Goal: Information Seeking & Learning: Check status

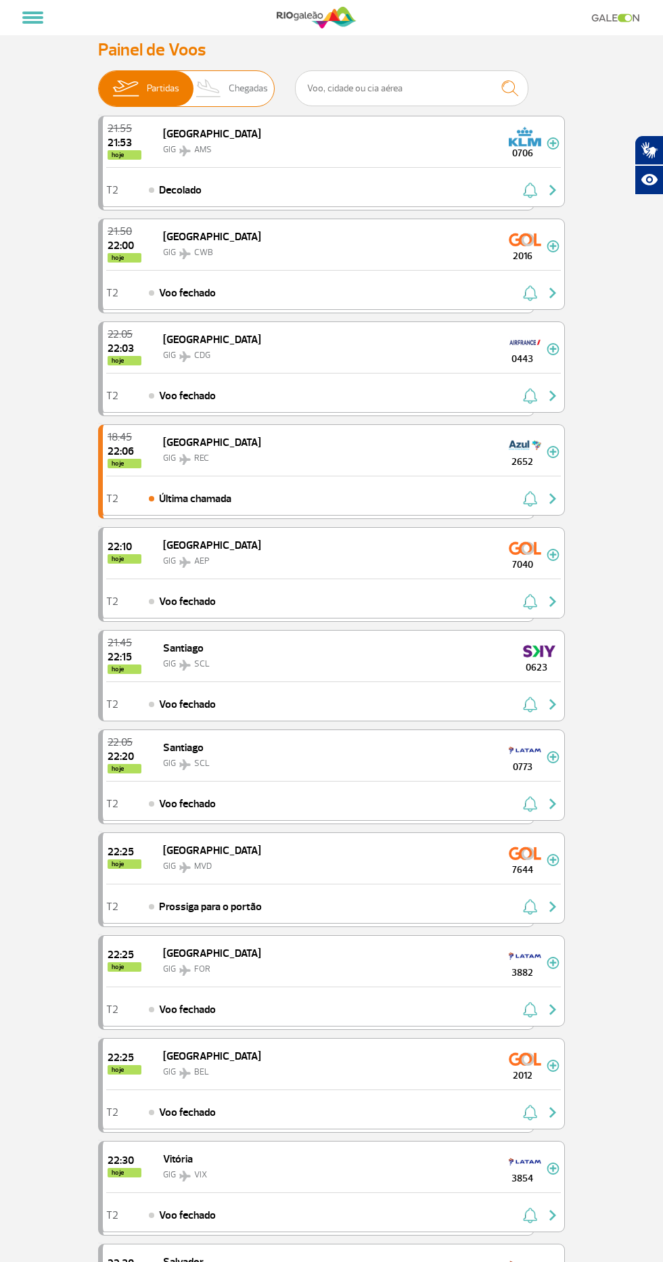
click at [240, 89] on span "Chegadas" at bounding box center [248, 88] width 39 height 35
click at [98, 82] on input "Partidas Chegadas" at bounding box center [98, 82] width 0 height 0
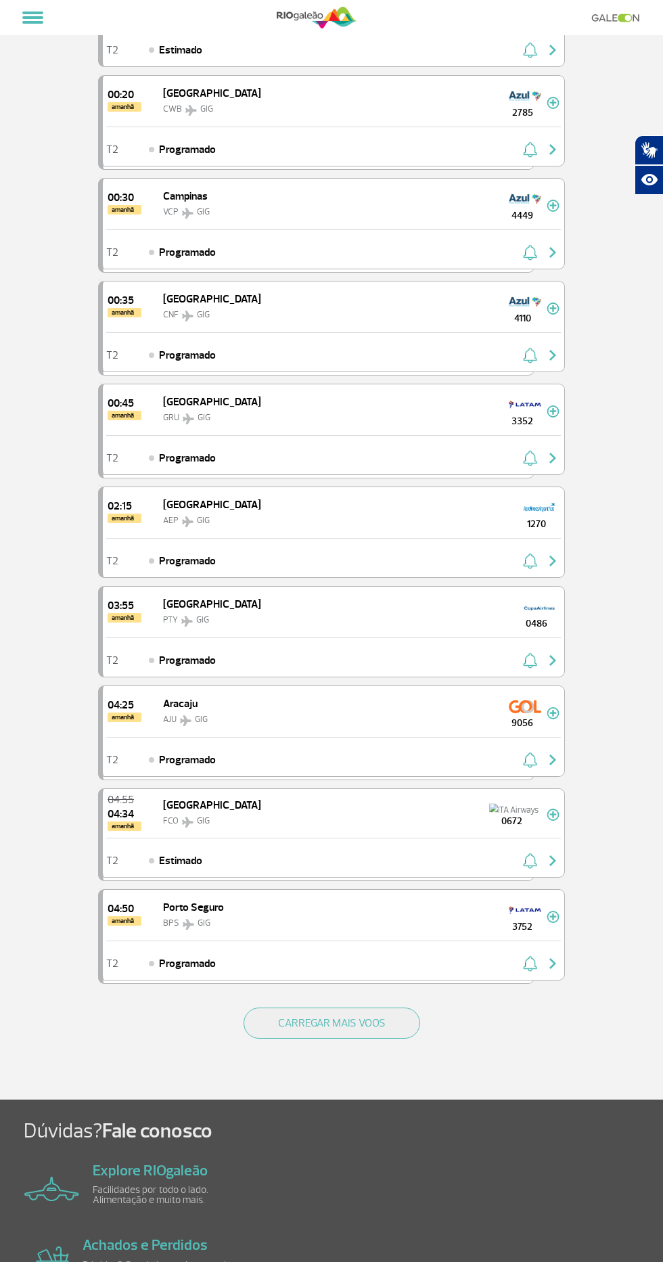
scroll to position [1162, 0]
click at [380, 1021] on button "CARREGAR MAIS VOOS" at bounding box center [332, 1022] width 177 height 31
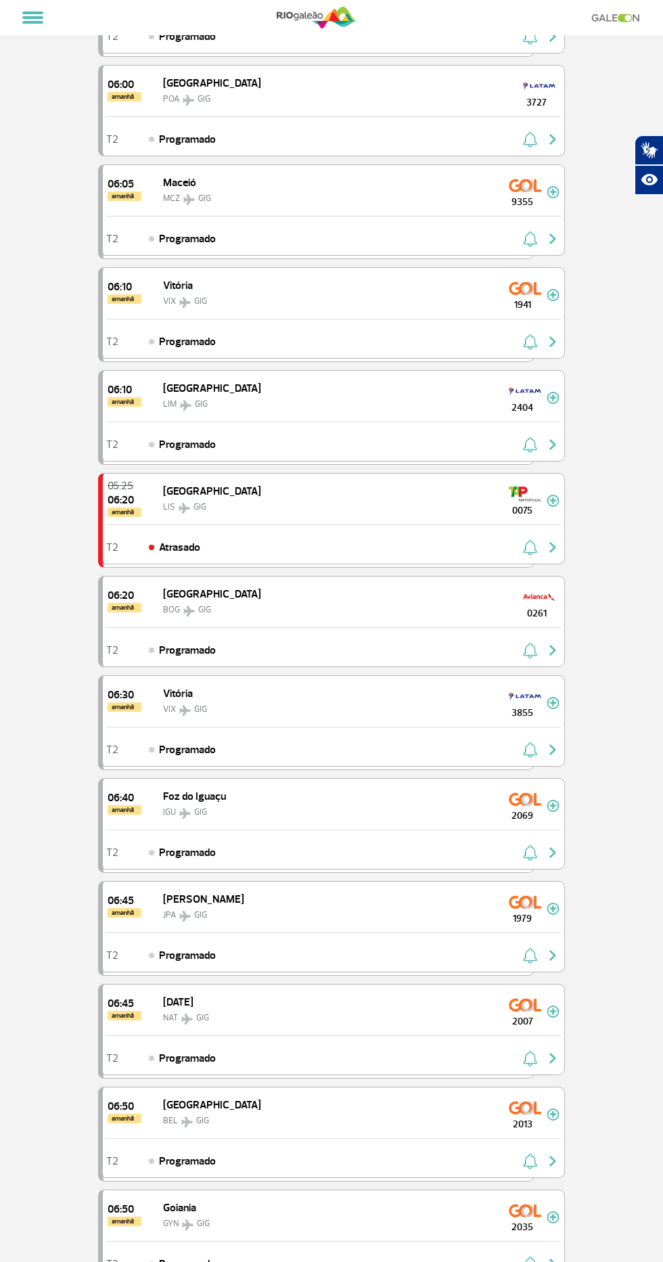
scroll to position [2912, 0]
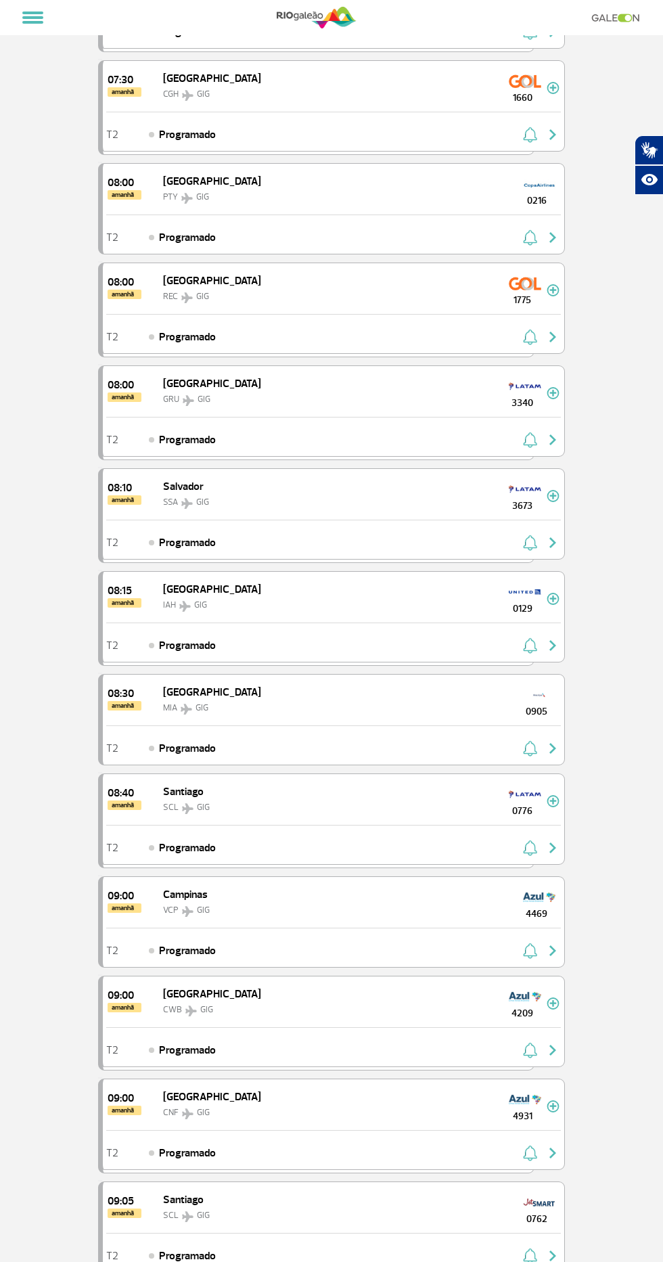
scroll to position [4966, 0]
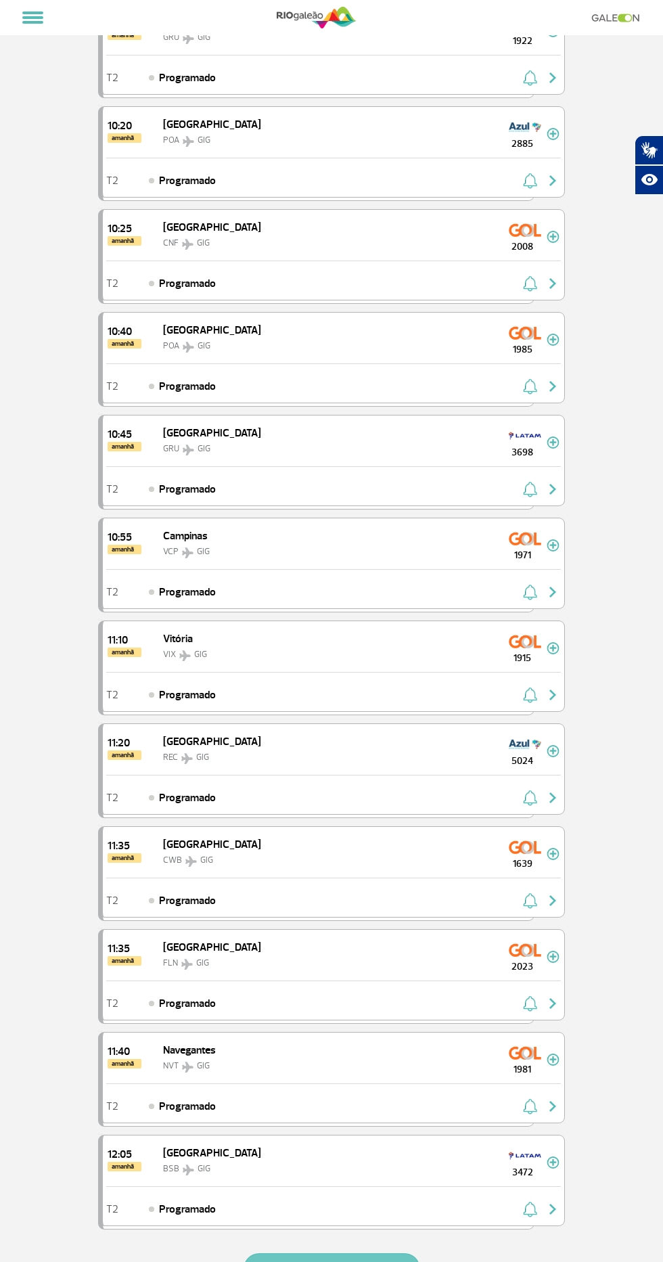
scroll to position [7060, 0]
click at [302, 1253] on button "CARREGAR MAIS VOOS" at bounding box center [332, 1268] width 177 height 31
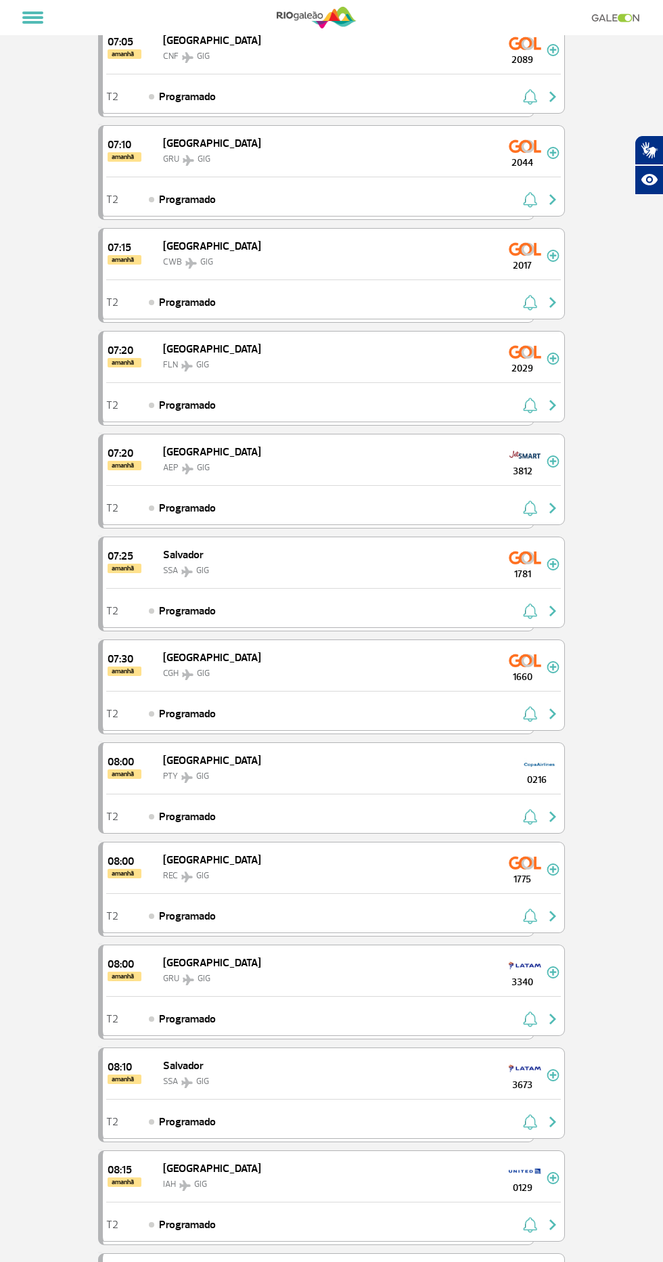
scroll to position [4386, 0]
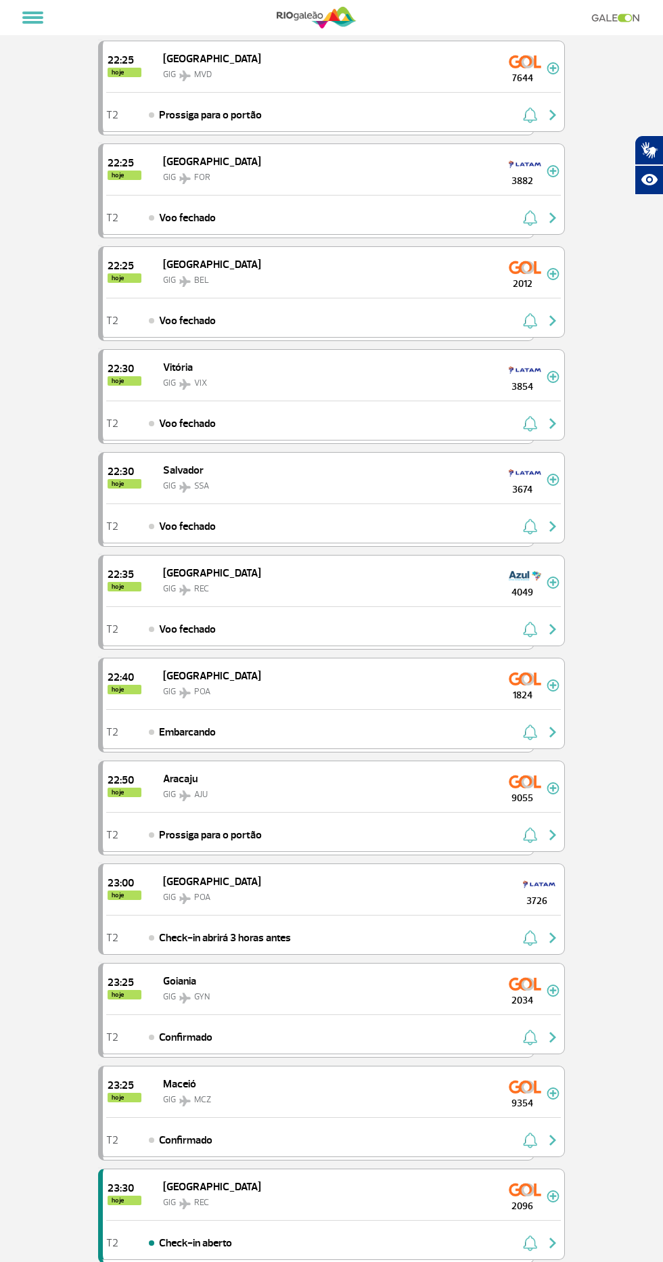
scroll to position [1247, 0]
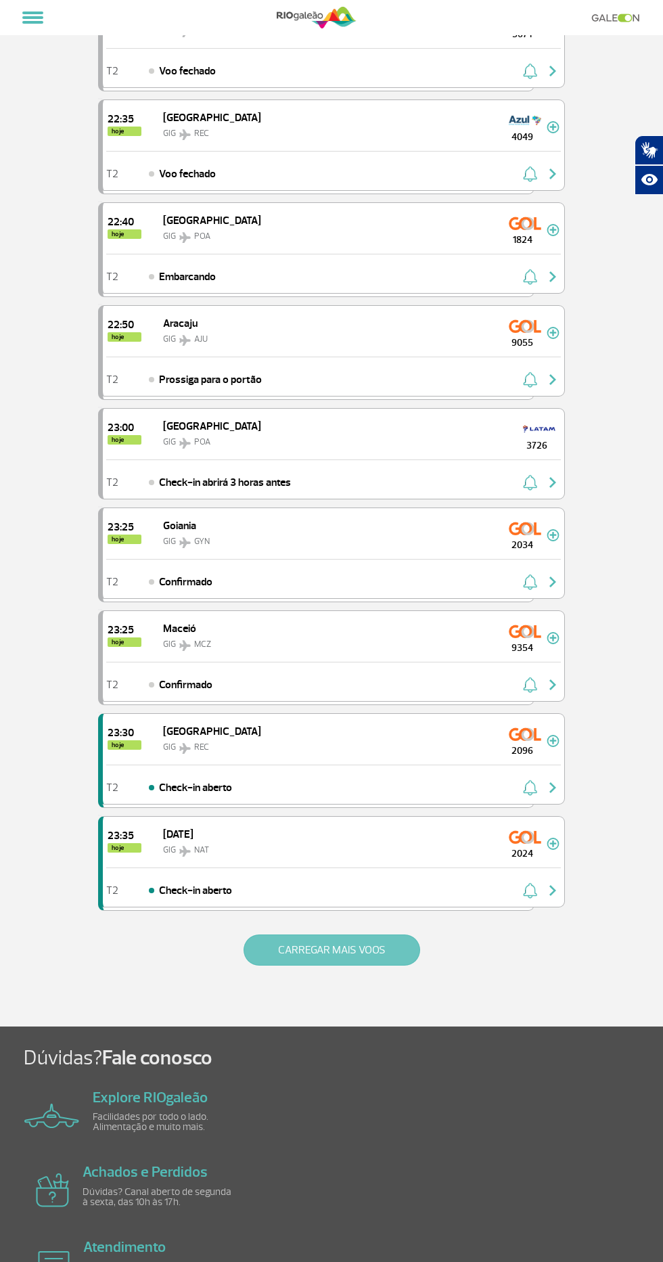
click at [340, 951] on button "CARREGAR MAIS VOOS" at bounding box center [332, 949] width 177 height 31
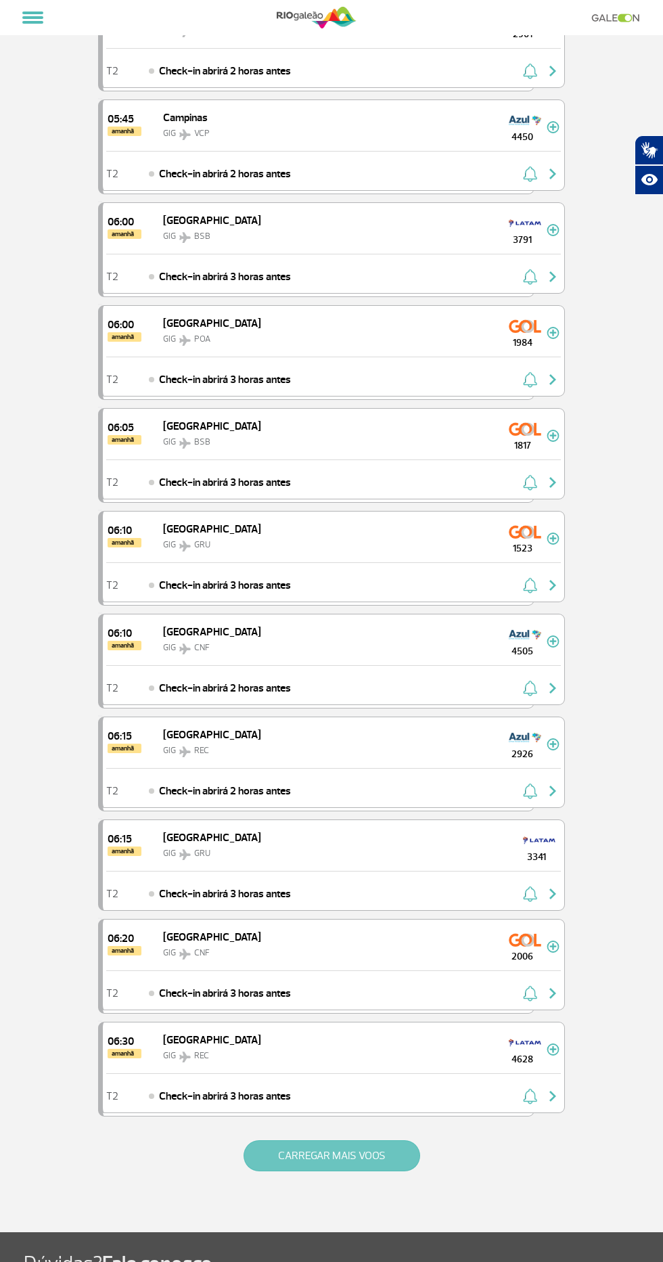
scroll to position [3099, 0]
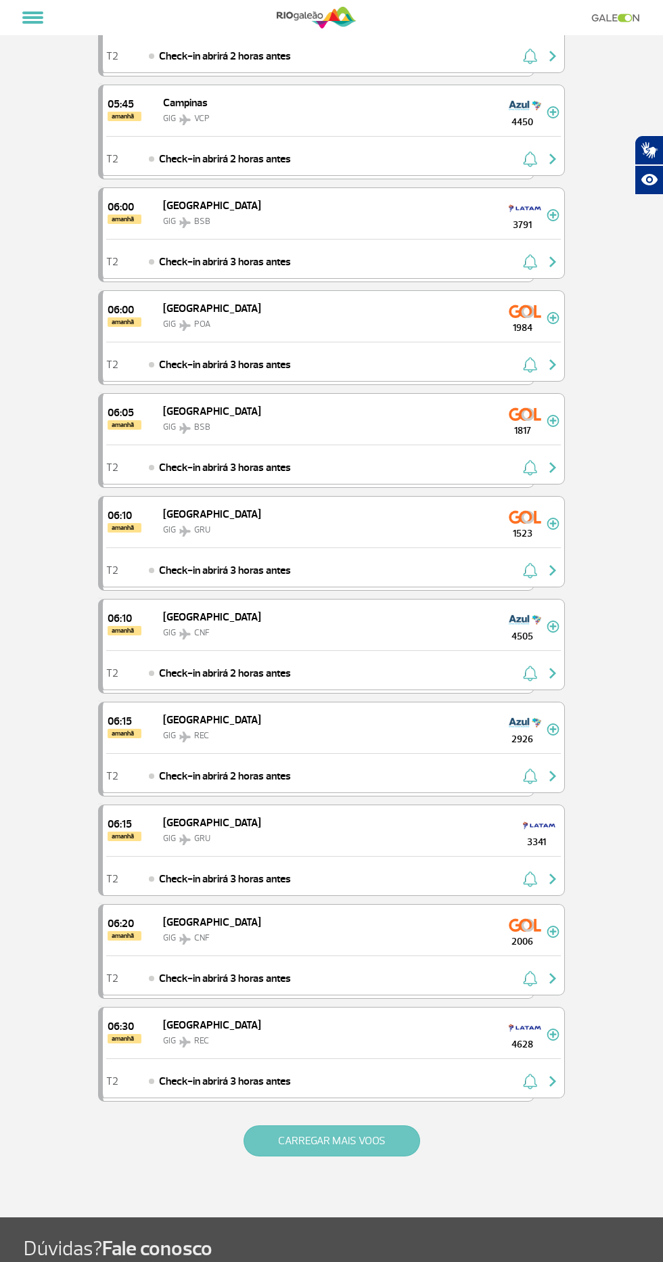
click at [313, 1126] on button "CARREGAR MAIS VOOS" at bounding box center [332, 1140] width 177 height 31
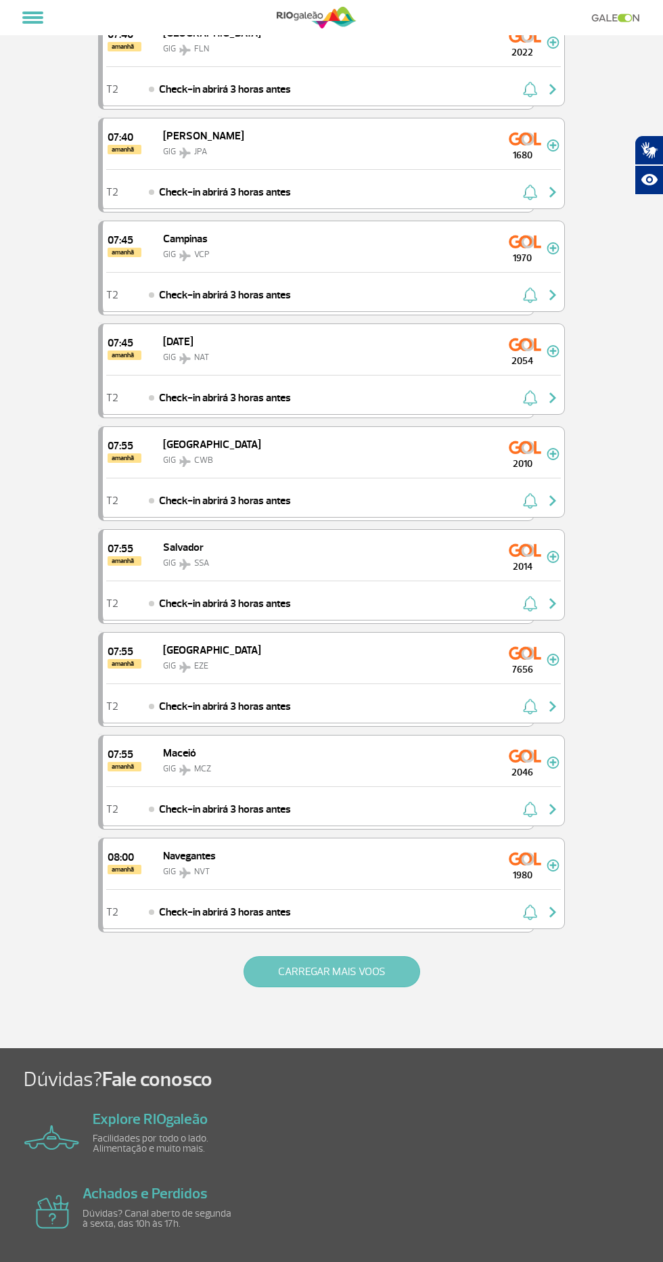
scroll to position [5331, 0]
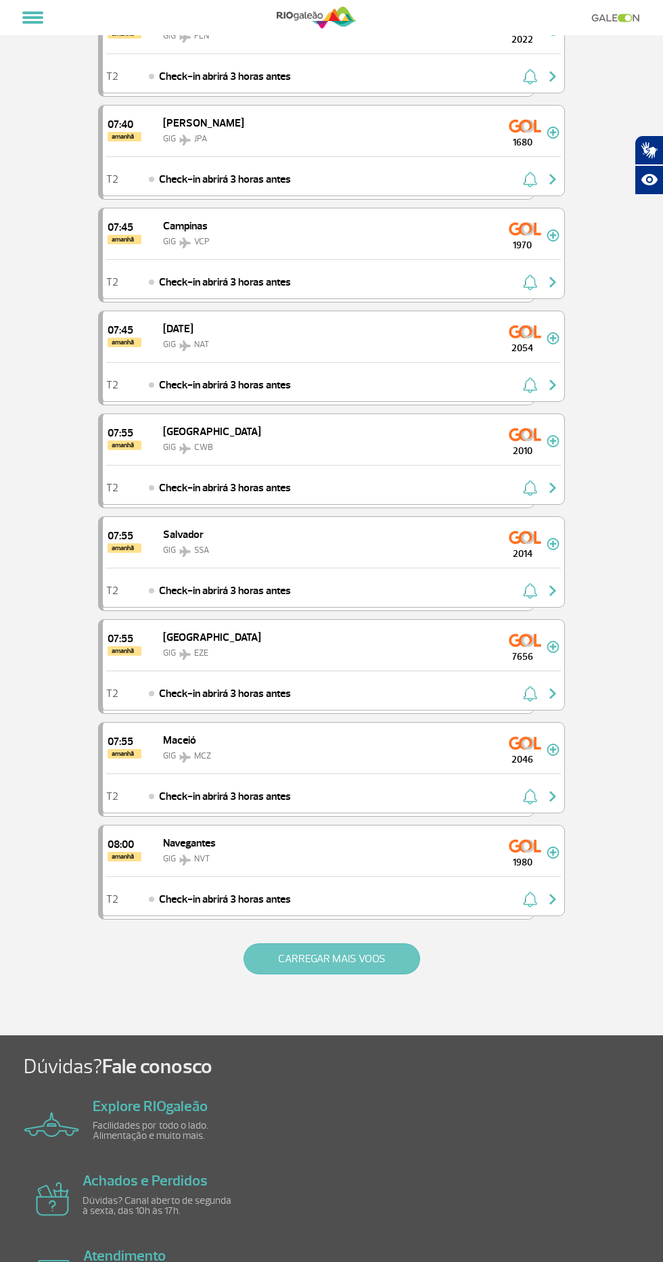
click at [380, 943] on button "CARREGAR MAIS VOOS" at bounding box center [332, 958] width 177 height 31
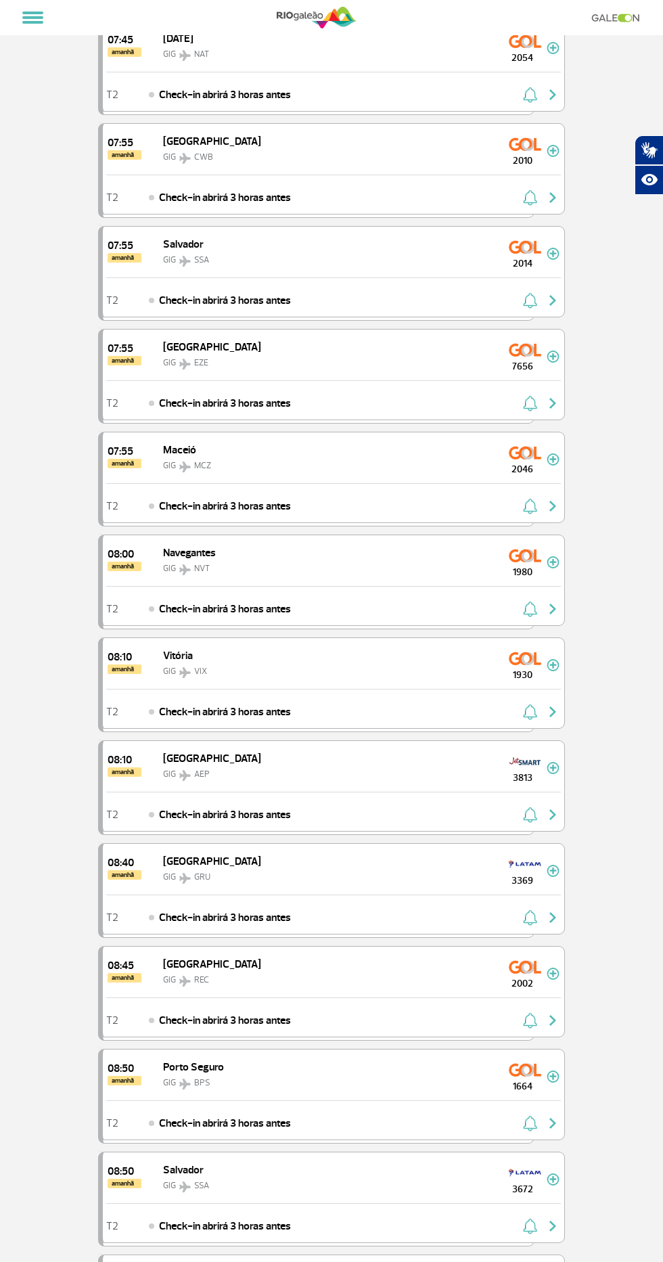
scroll to position [7351, 0]
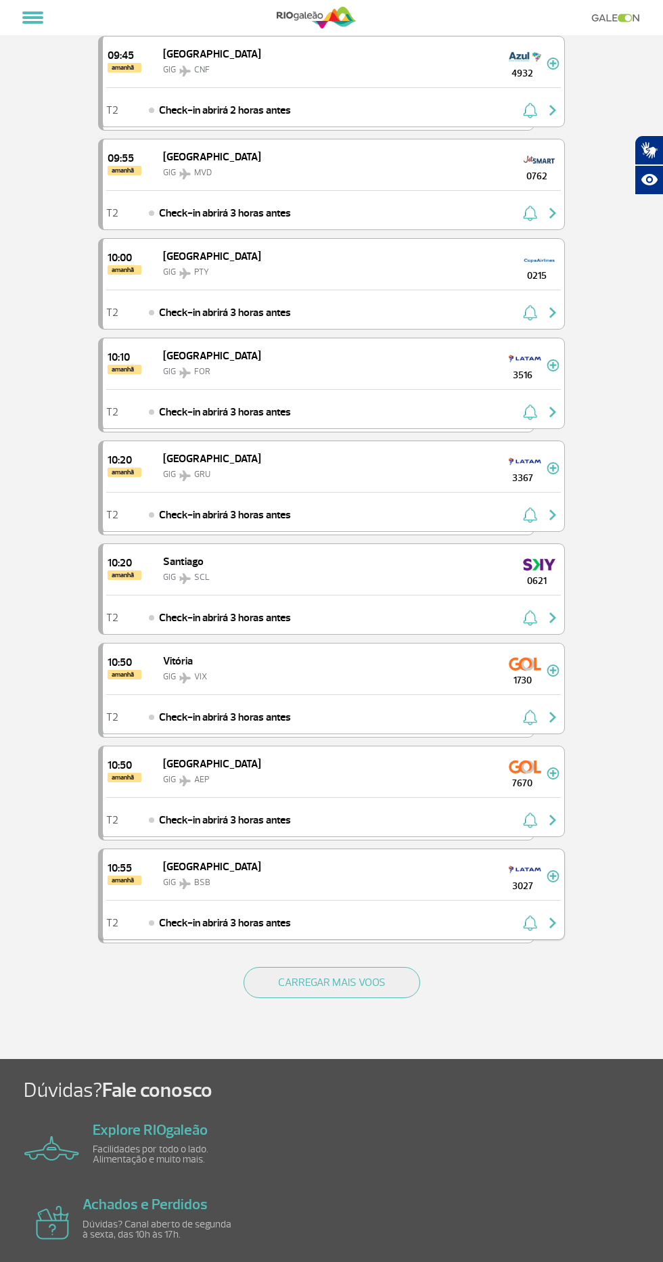
click at [454, 900] on div "T2 Check-in abrirá 3 horas antes" at bounding box center [333, 919] width 461 height 39
click at [400, 967] on button "CARREGAR MAIS VOOS" at bounding box center [332, 982] width 177 height 31
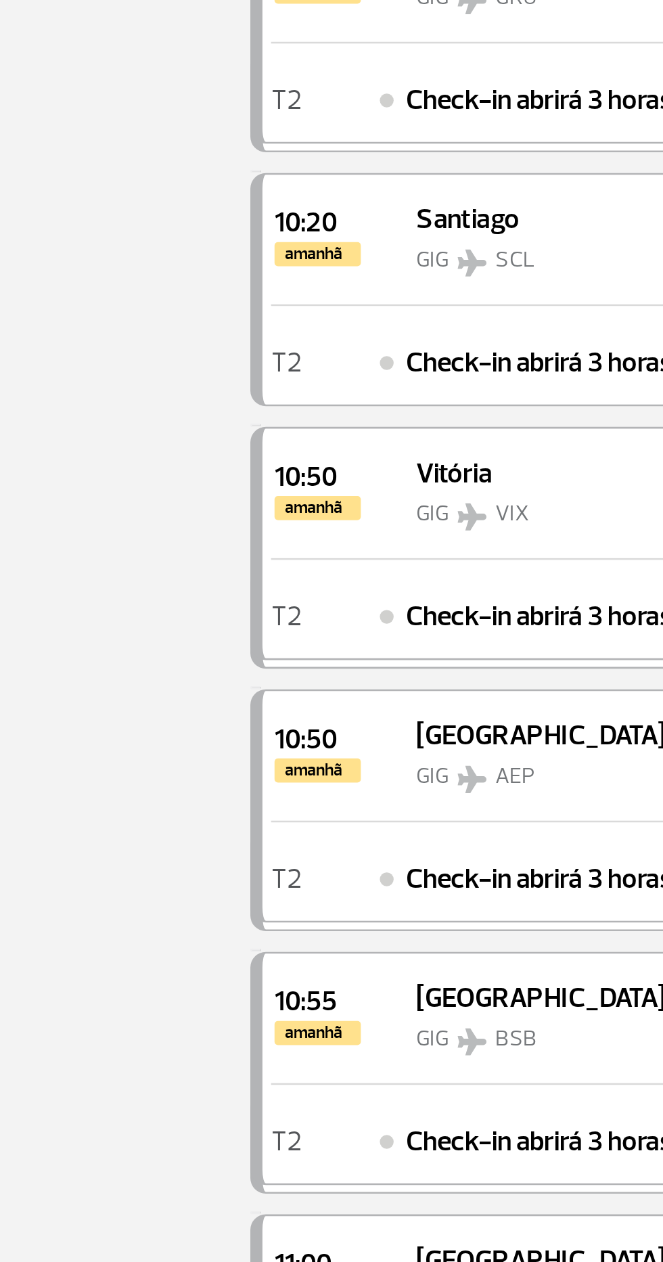
scroll to position [7355, 0]
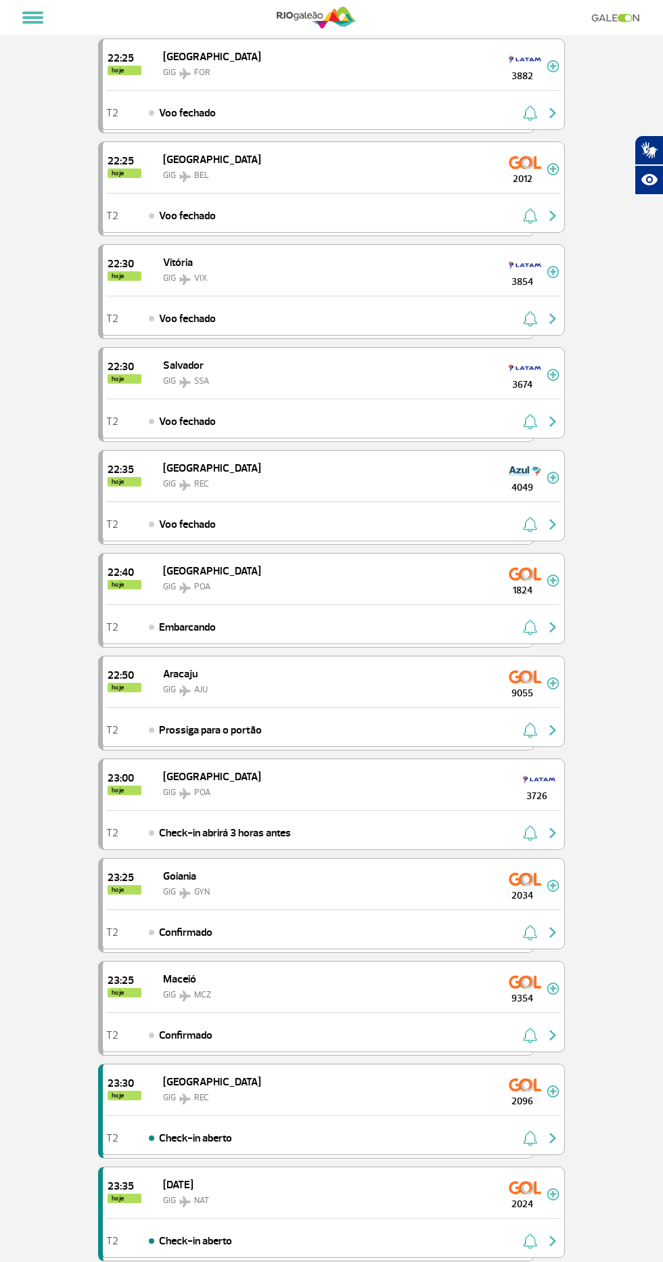
scroll to position [1369, 0]
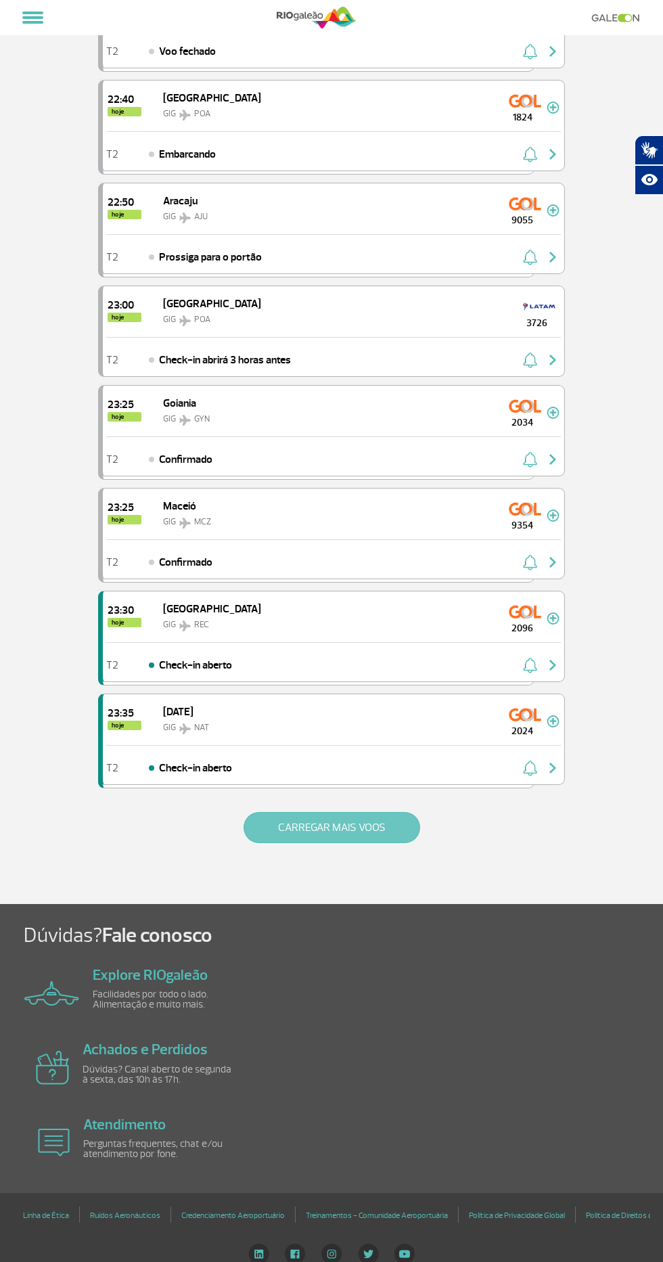
click at [346, 823] on button "CARREGAR MAIS VOOS" at bounding box center [332, 827] width 177 height 31
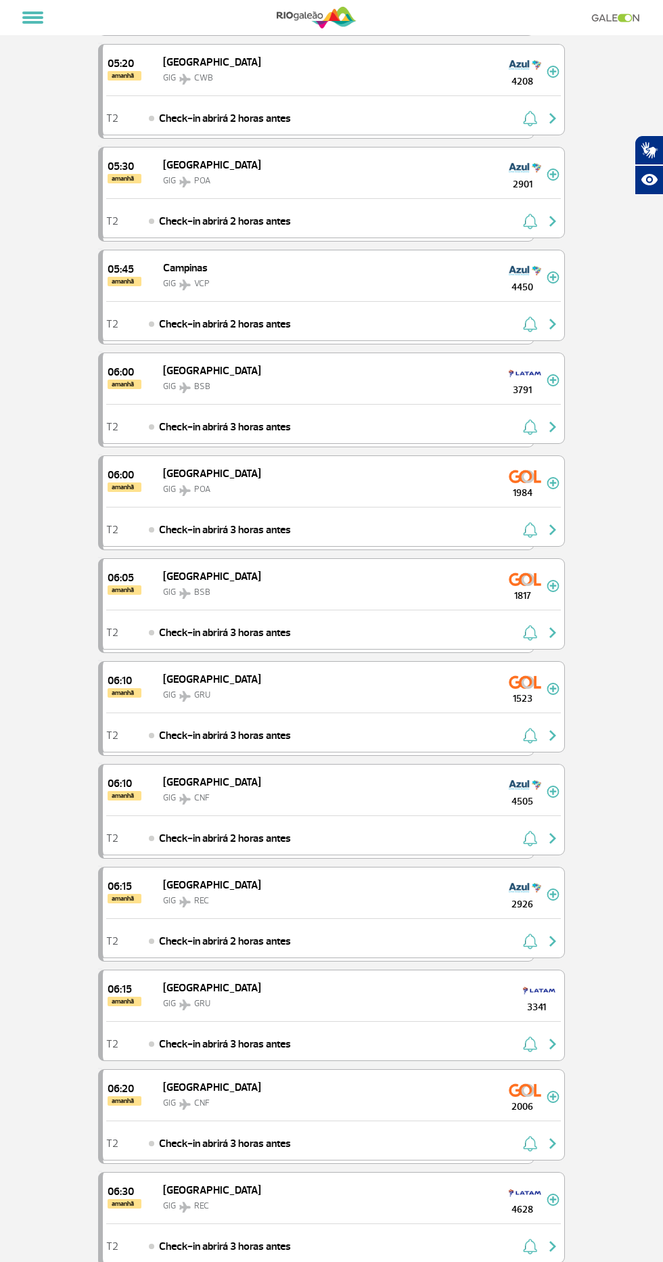
scroll to position [2984, 0]
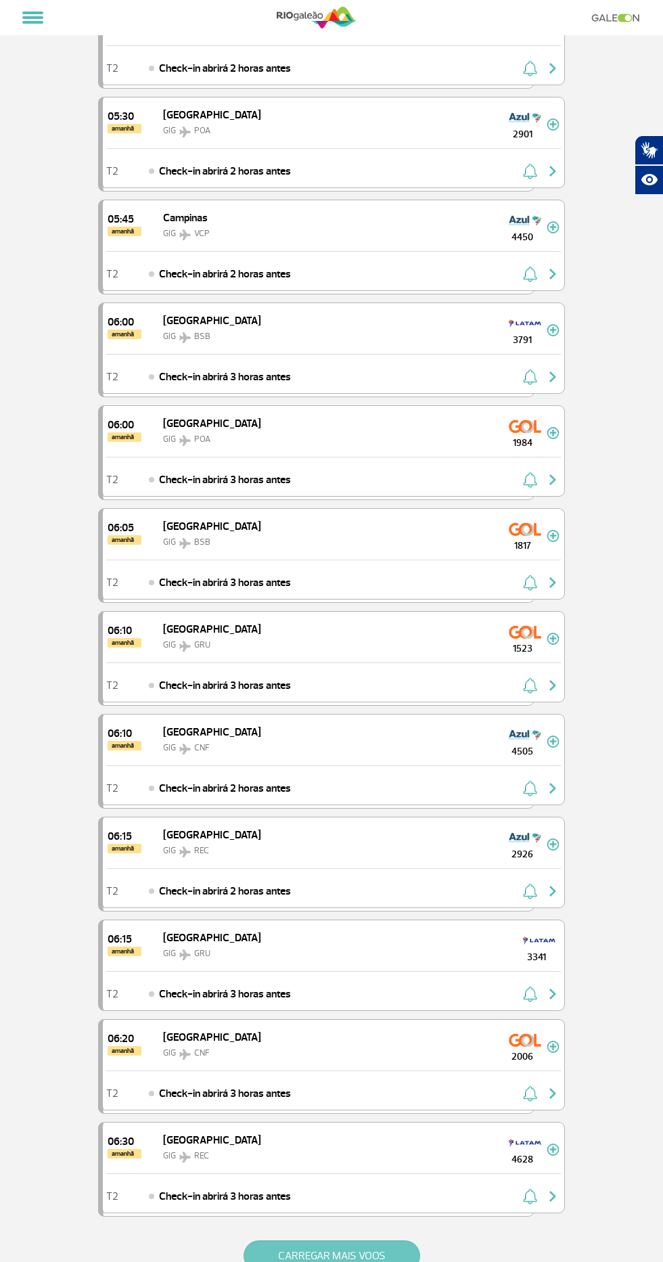
click at [329, 1240] on button "CARREGAR MAIS VOOS" at bounding box center [332, 1255] width 177 height 31
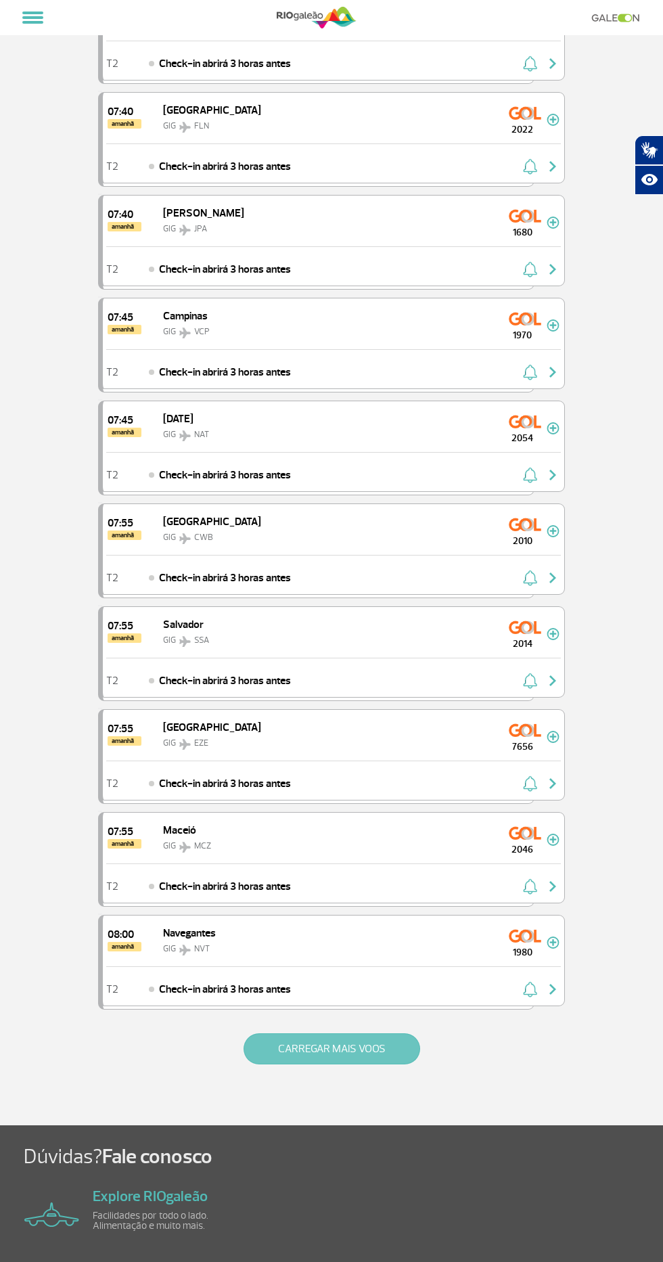
scroll to position [5319, 0]
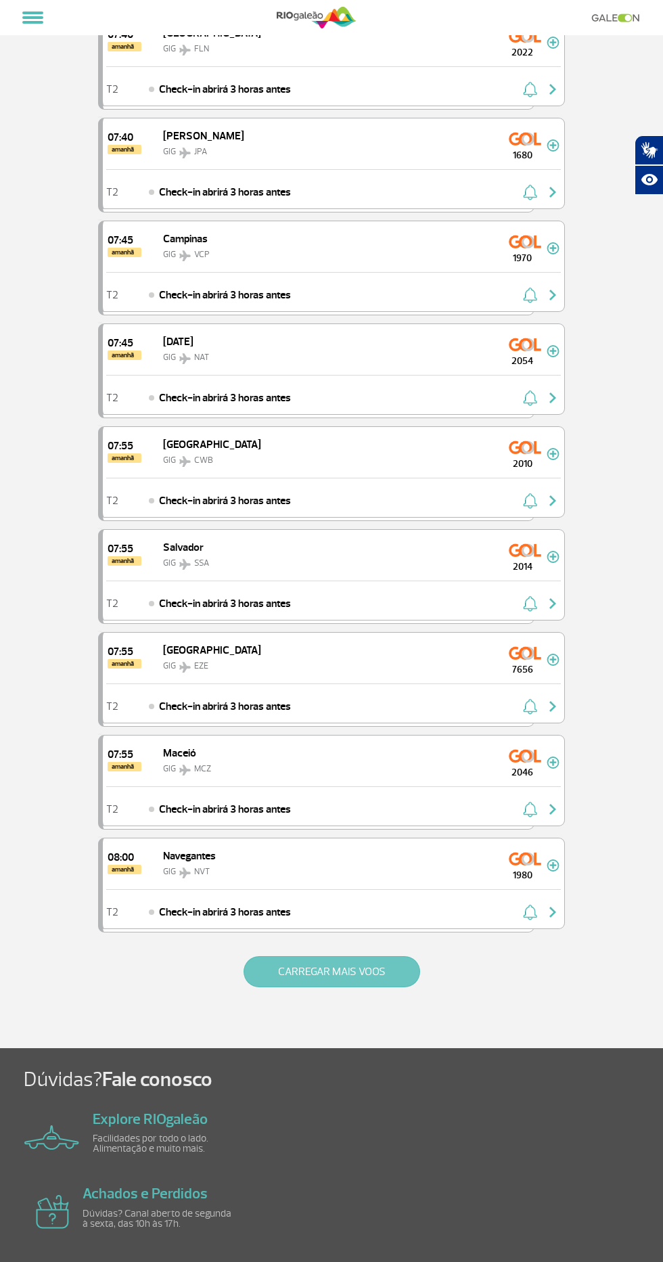
click at [367, 956] on button "CARREGAR MAIS VOOS" at bounding box center [332, 971] width 177 height 31
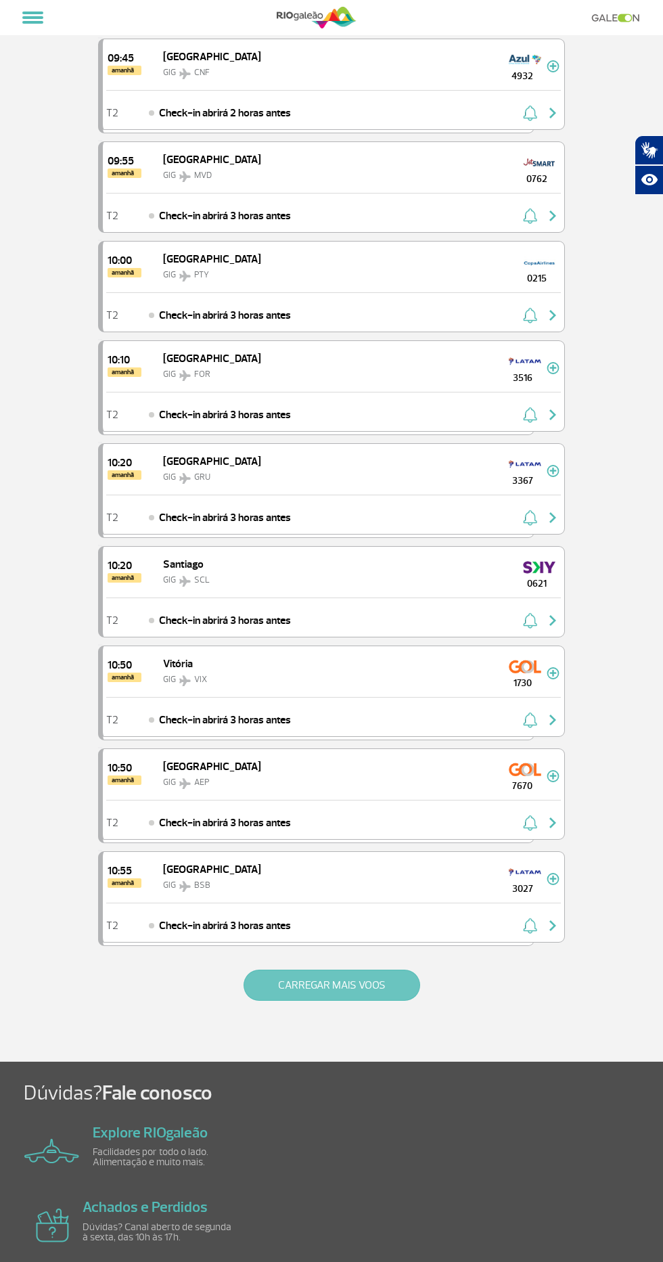
scroll to position [7351, 0]
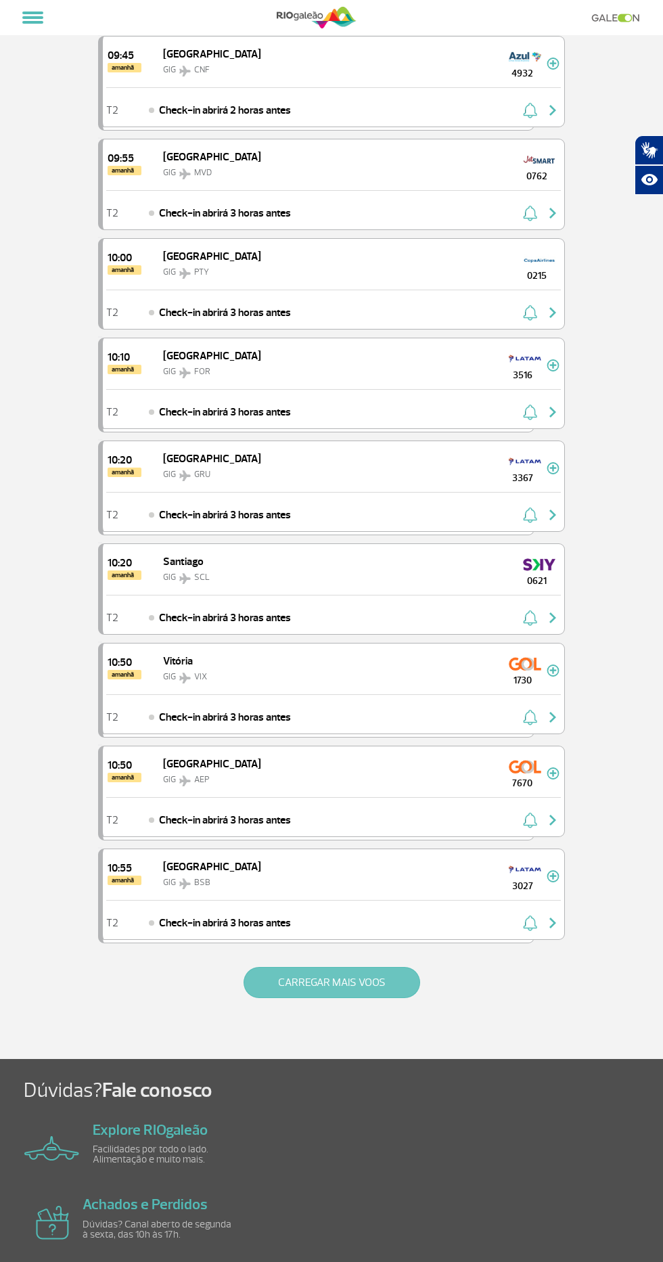
click at [354, 967] on button "CARREGAR MAIS VOOS" at bounding box center [332, 982] width 177 height 31
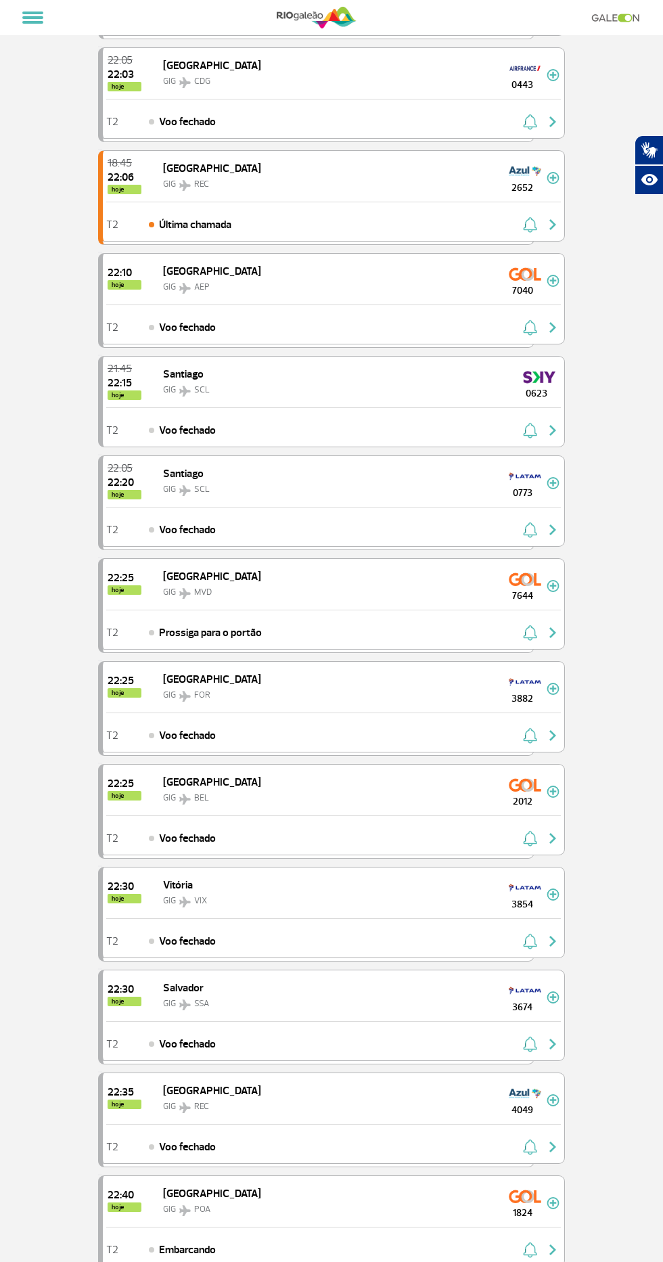
scroll to position [0, 0]
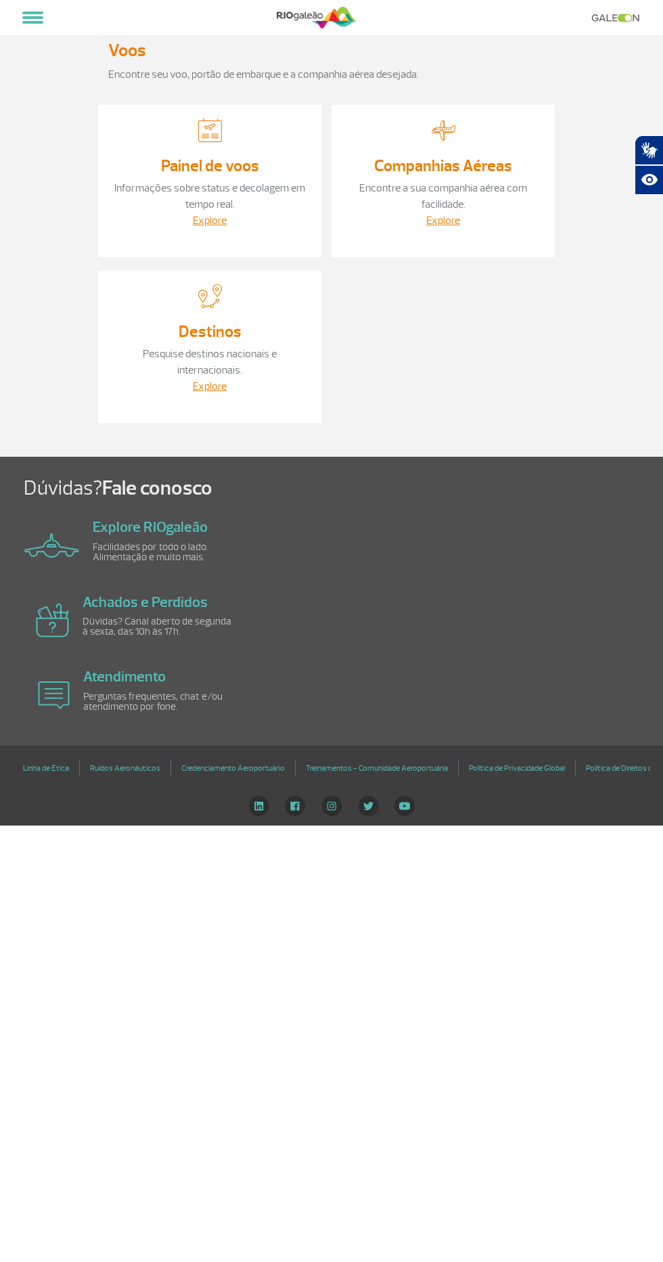
click at [252, 159] on link "Painel de voos" at bounding box center [210, 166] width 98 height 20
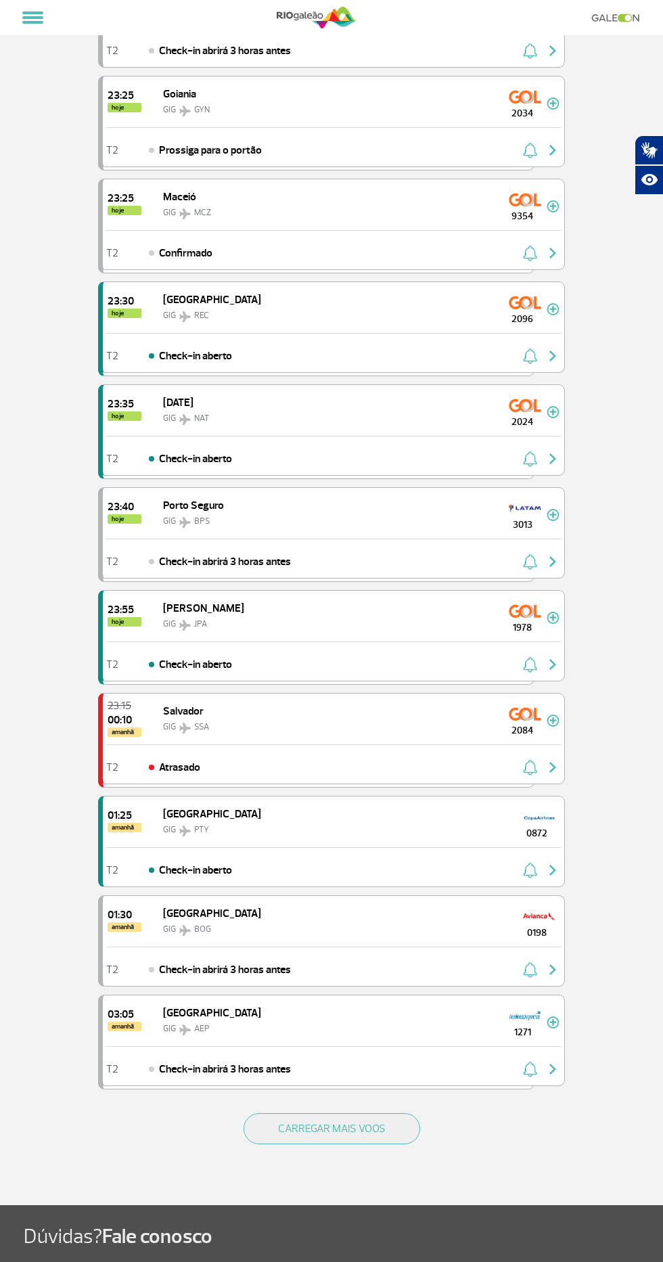
scroll to position [1066, 0]
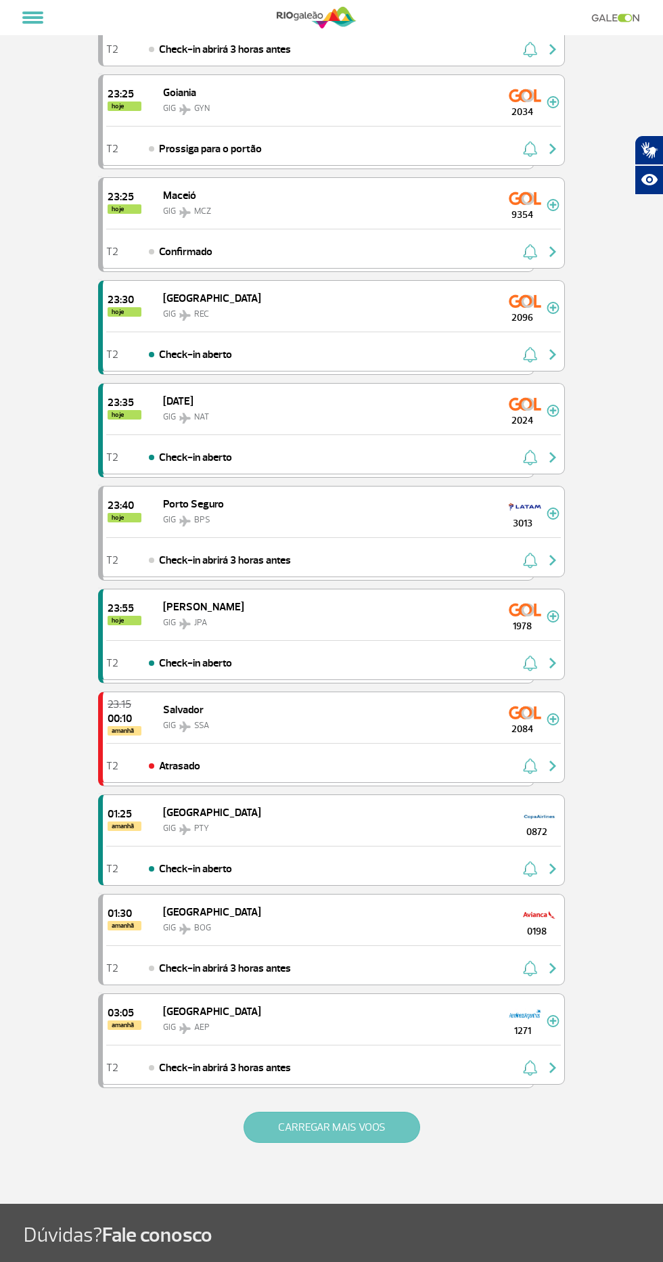
click at [297, 1131] on button "CARREGAR MAIS VOOS" at bounding box center [332, 1127] width 177 height 31
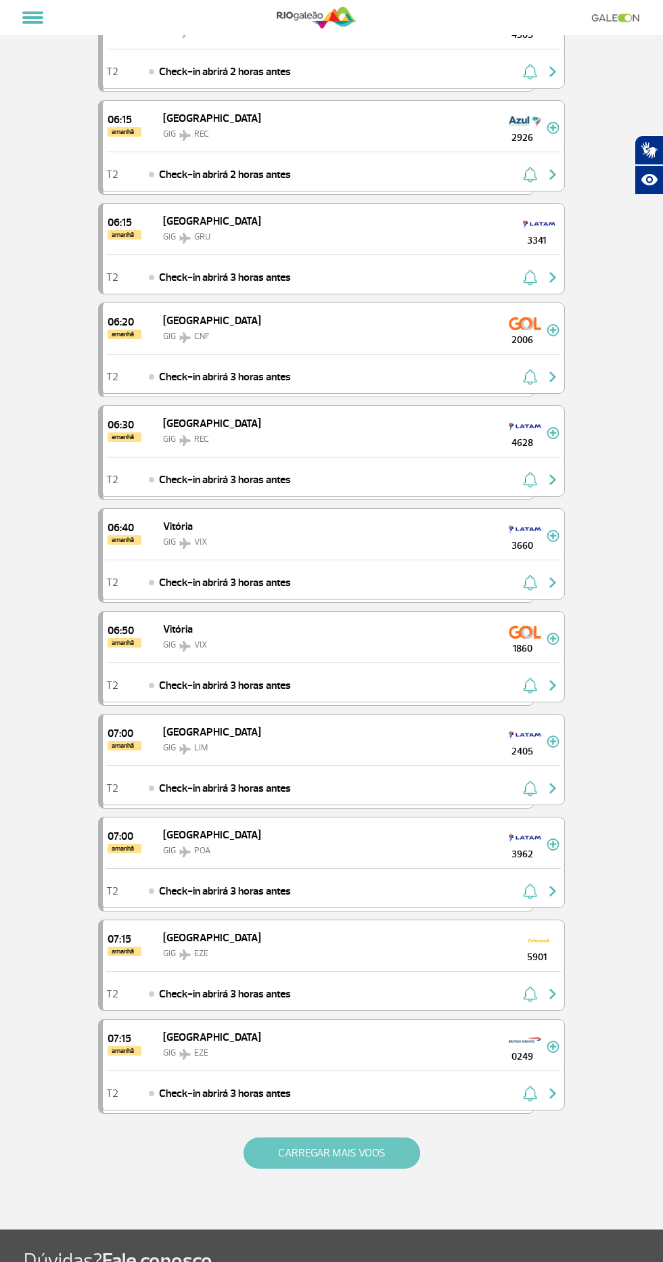
scroll to position [3279, 0]
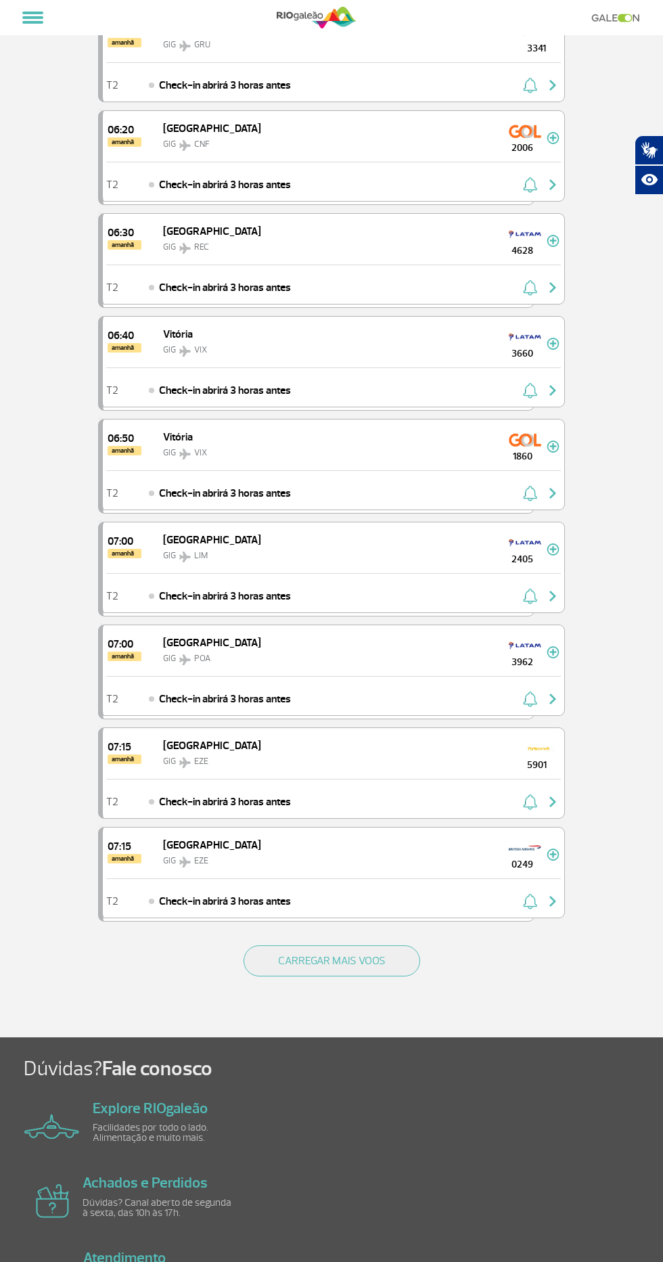
click at [296, 974] on div "CARREGAR MAIS VOOS" at bounding box center [331, 982] width 467 height 109
click at [291, 945] on button "CARREGAR MAIS VOOS" at bounding box center [332, 960] width 177 height 31
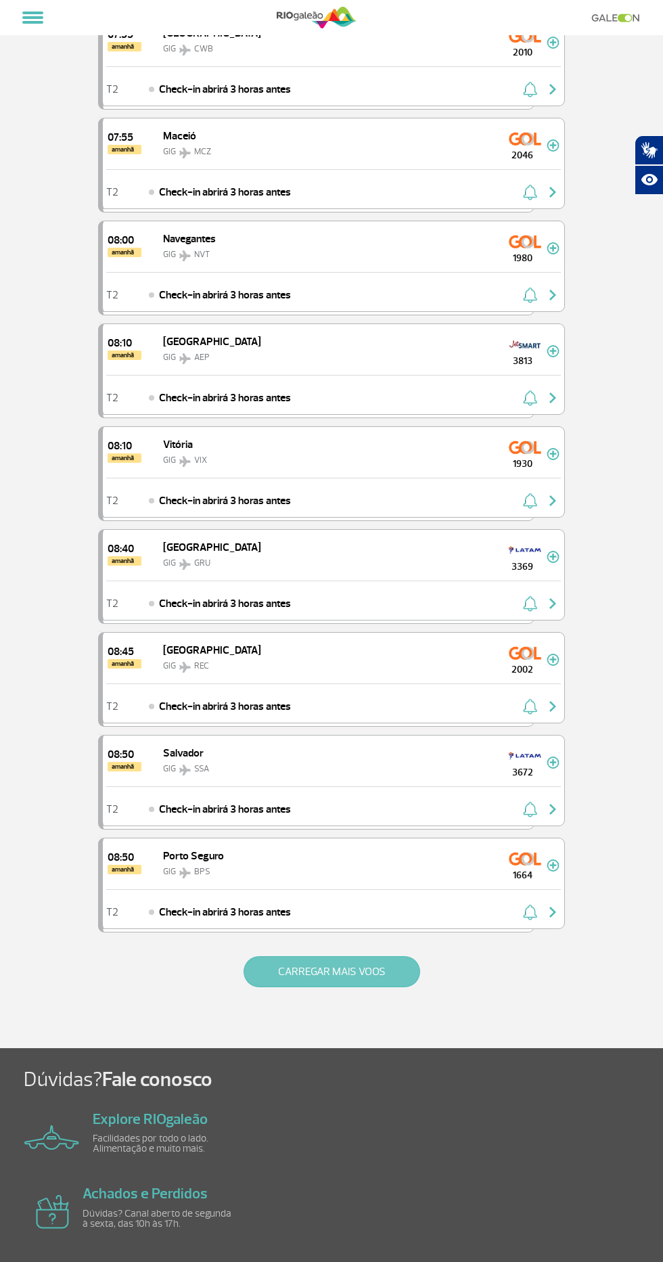
scroll to position [5322, 0]
click at [299, 956] on button "CARREGAR MAIS VOOS" at bounding box center [332, 971] width 177 height 31
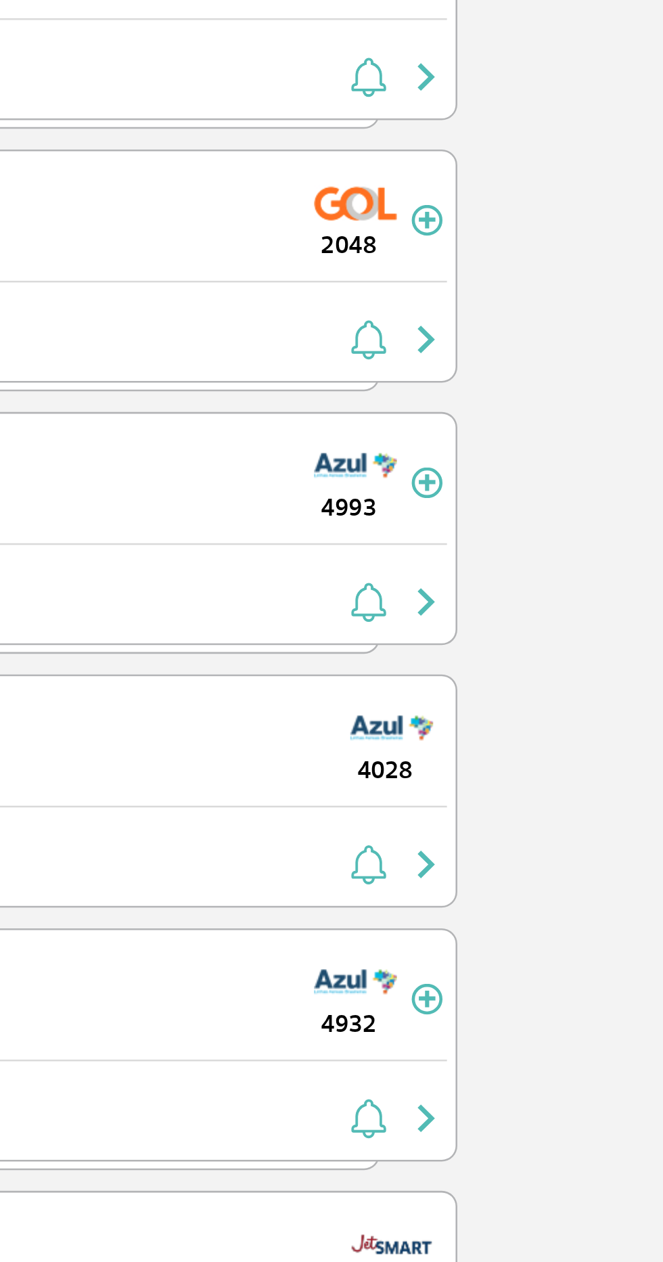
scroll to position [5689, 0]
